Goal: Check status

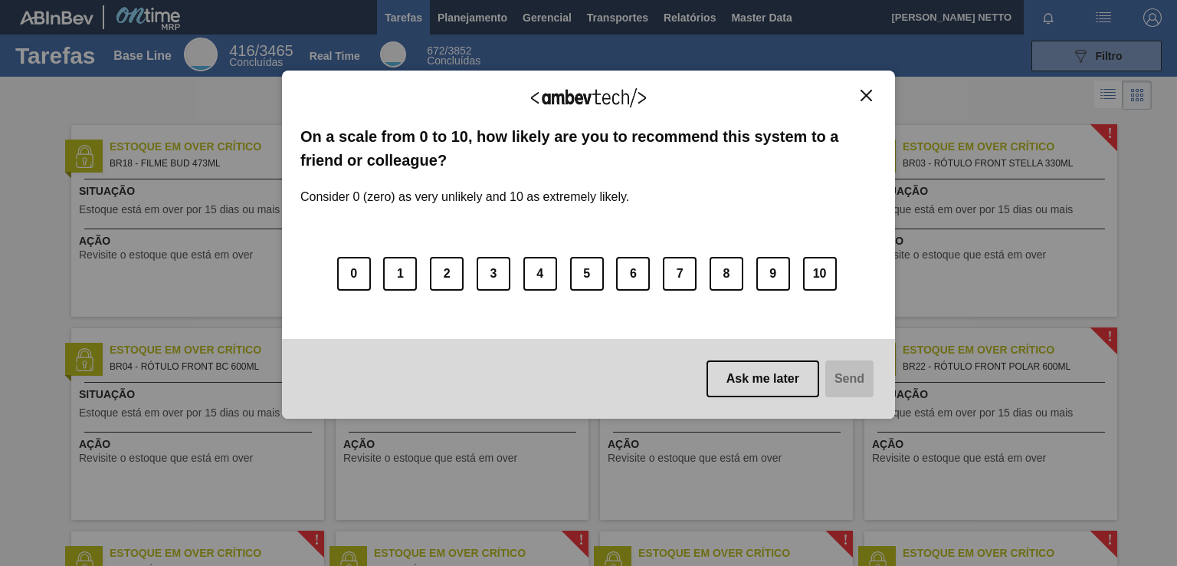
click at [867, 90] on img "Close" at bounding box center [866, 95] width 11 height 11
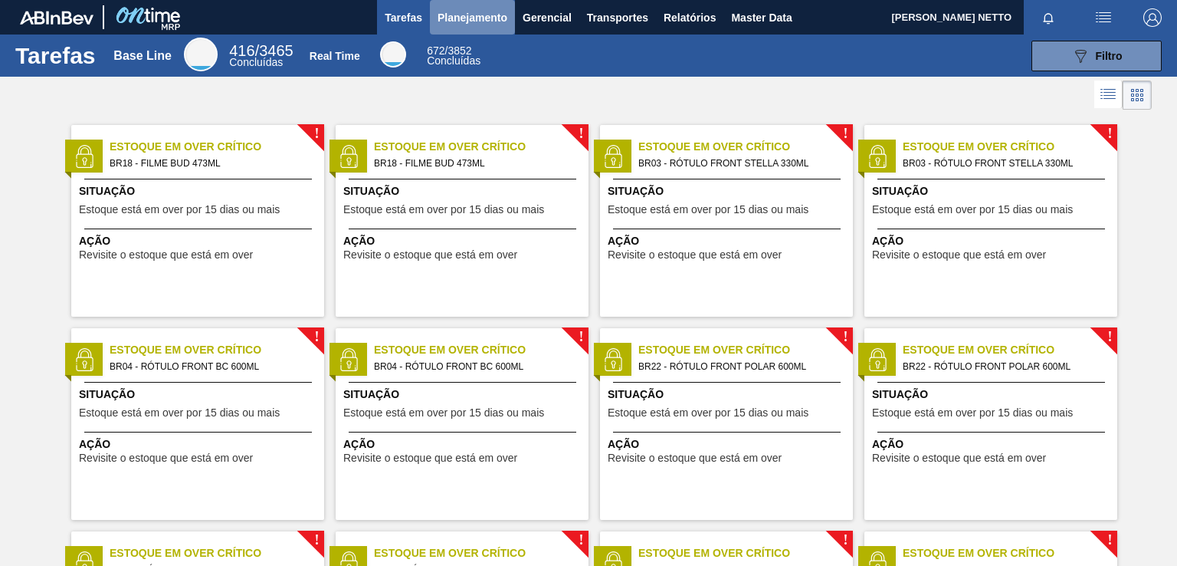
click at [472, 14] on span "Planejamento" at bounding box center [473, 17] width 70 height 18
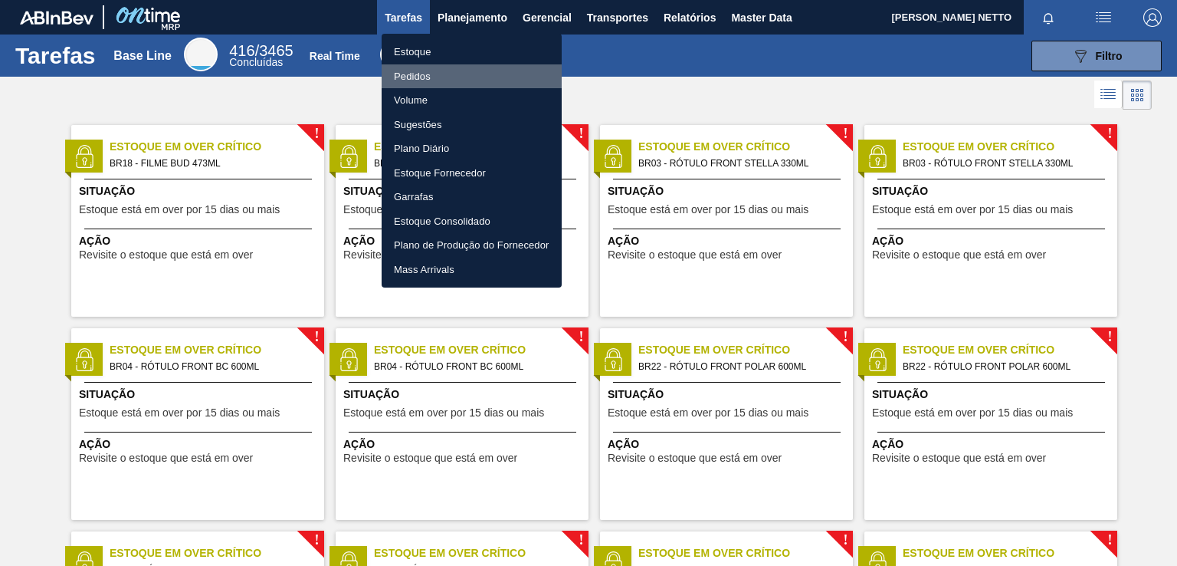
click at [405, 71] on li "Pedidos" at bounding box center [472, 76] width 180 height 25
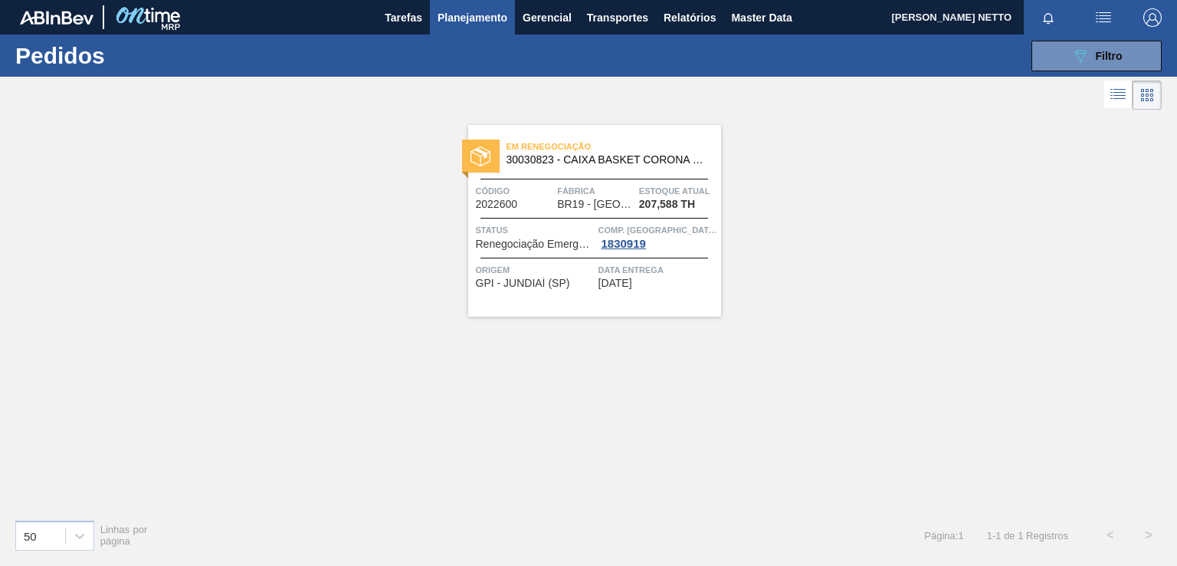
click at [666, 304] on div "Em renegociação 30030823 - CAIXA BASKET CORONA 330ML EXP [GEOGRAPHIC_DATA] Códi…" at bounding box center [594, 221] width 253 height 192
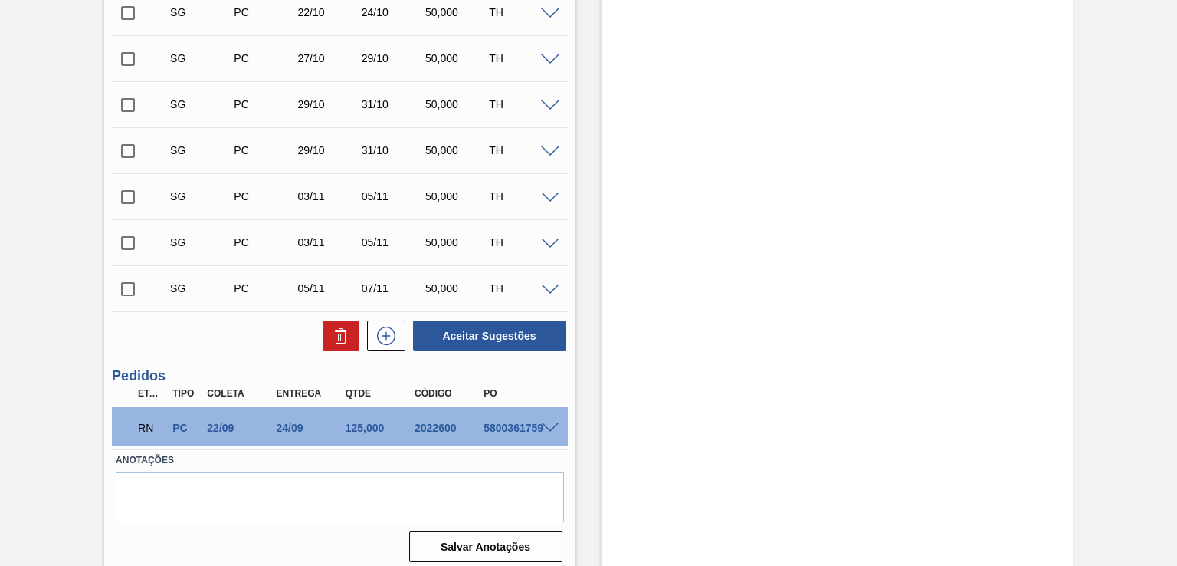
scroll to position [486, 0]
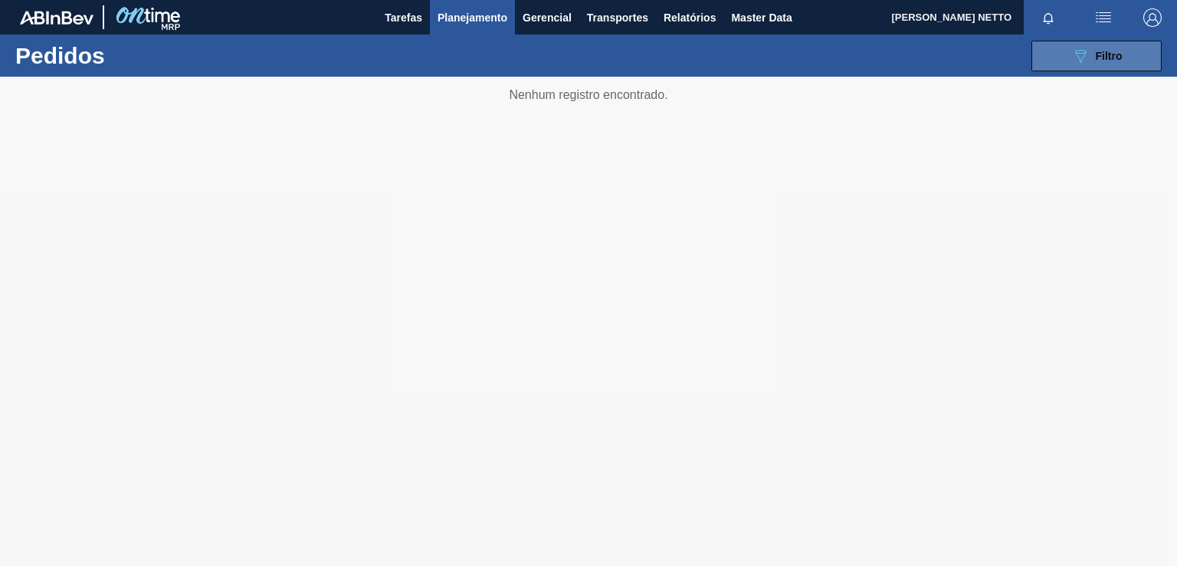
click at [1135, 63] on button "089F7B8B-B2A5-4AFE-B5C0-19BA573D28AC Filtro" at bounding box center [1097, 56] width 130 height 31
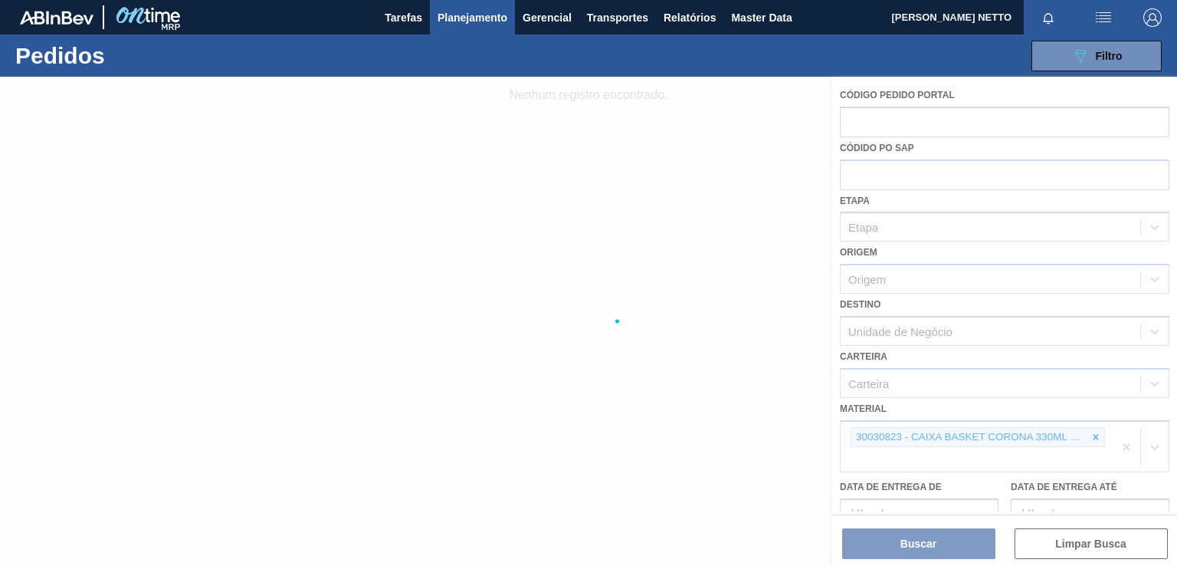
click at [1095, 435] on div at bounding box center [588, 321] width 1177 height 489
click at [1094, 435] on div at bounding box center [588, 321] width 1177 height 489
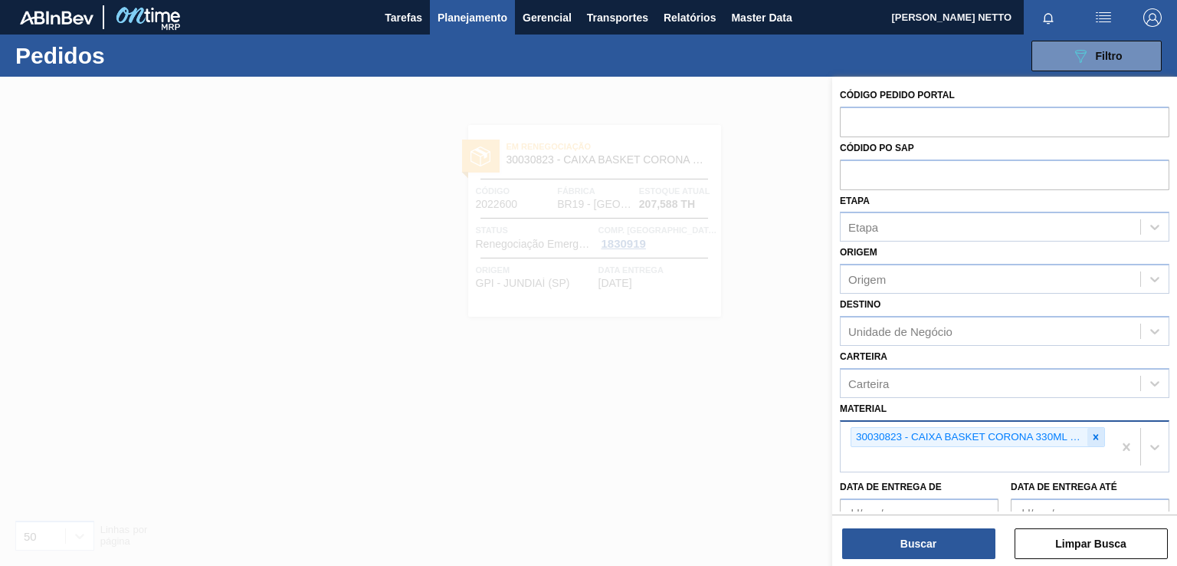
click at [1095, 435] on icon at bounding box center [1096, 436] width 5 height 5
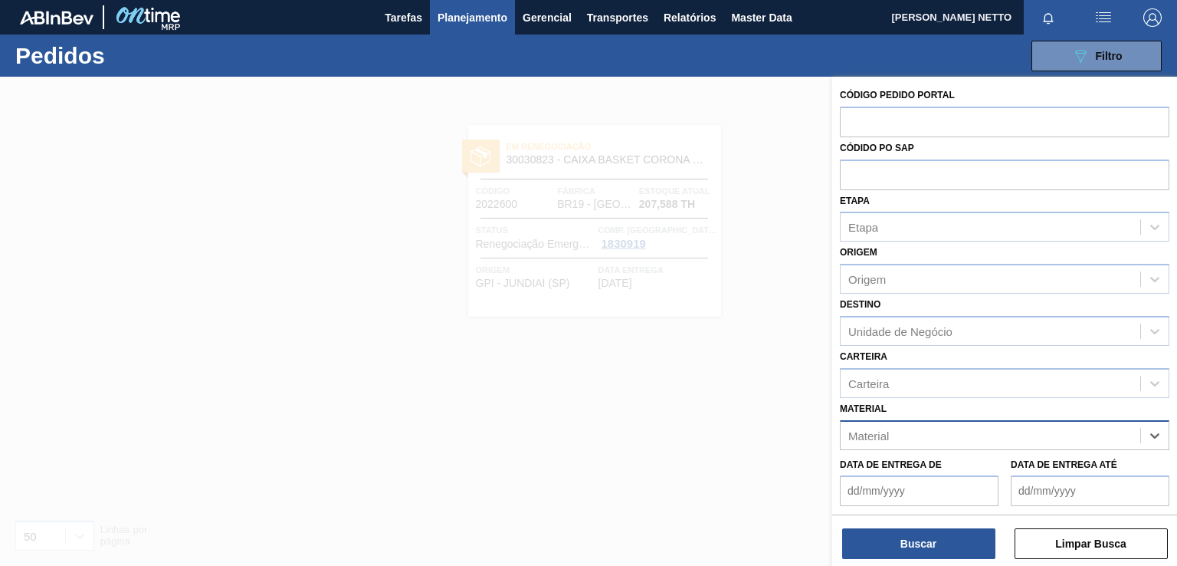
paste input "30030822"
type input "30030822"
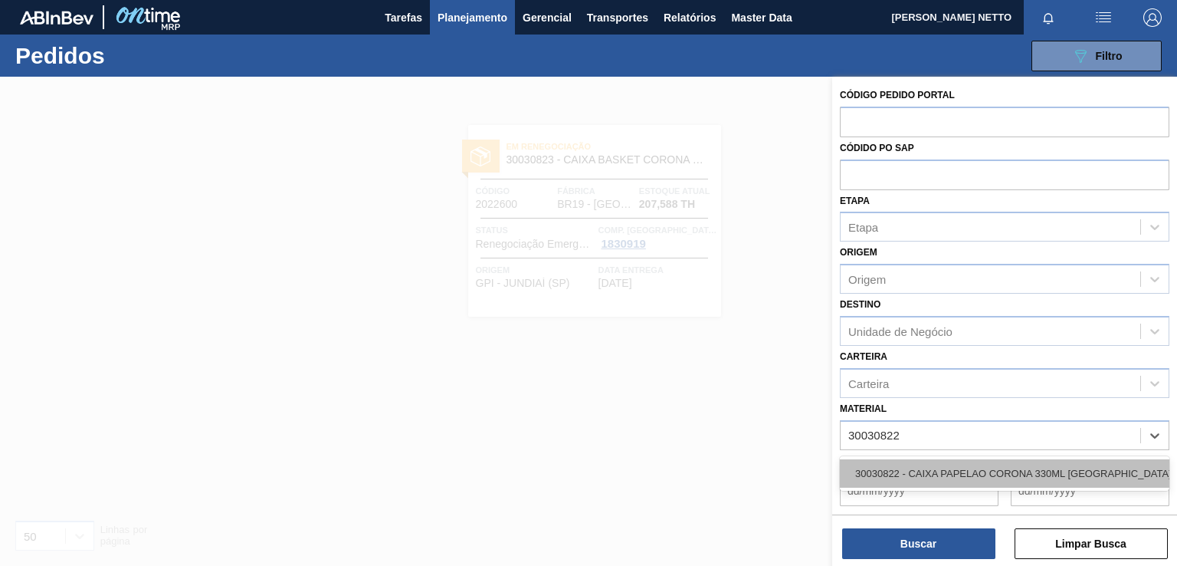
click at [932, 468] on div "30030822 - CAIXA PAPELAO CORONA 330ML [GEOGRAPHIC_DATA]" at bounding box center [1005, 473] width 330 height 28
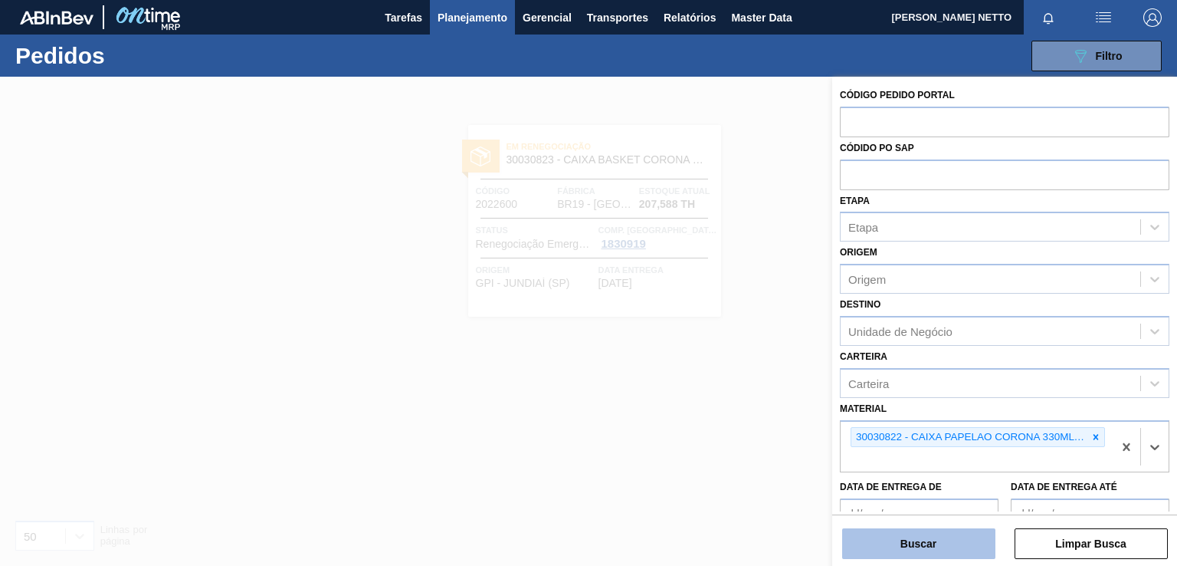
click at [914, 539] on button "Buscar" at bounding box center [918, 543] width 153 height 31
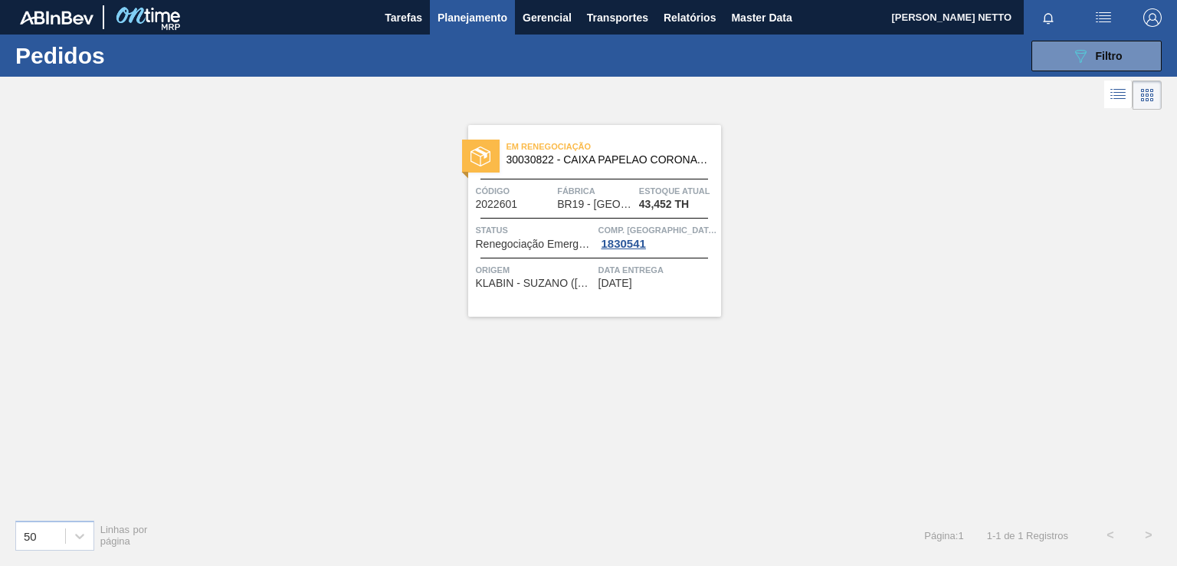
click at [632, 286] on span "[DATE]" at bounding box center [616, 282] width 34 height 11
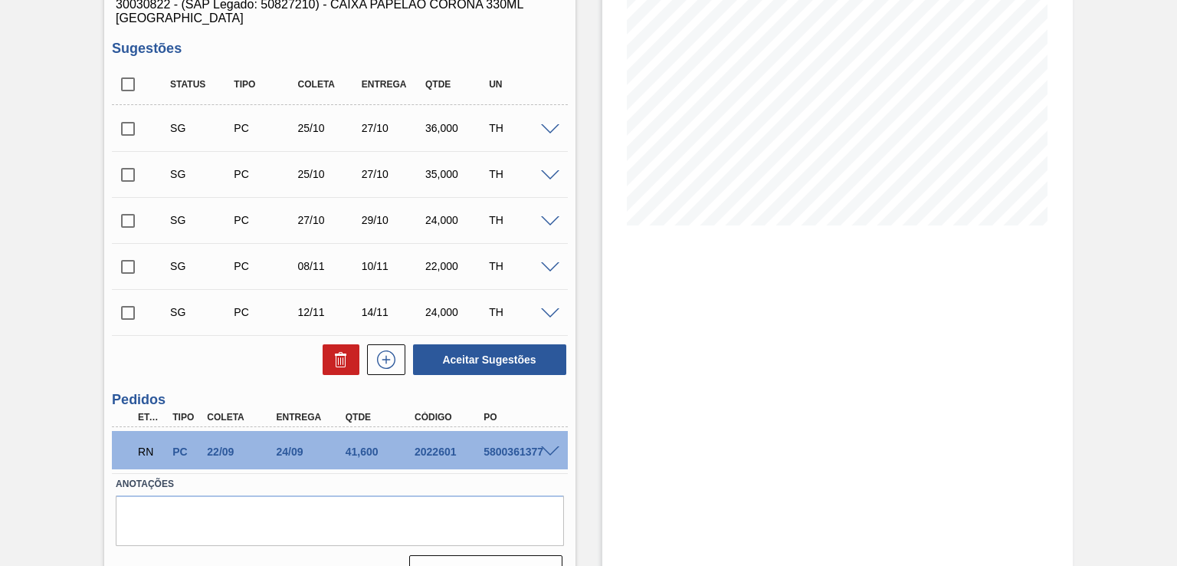
scroll to position [224, 0]
